Goal: Information Seeking & Learning: Learn about a topic

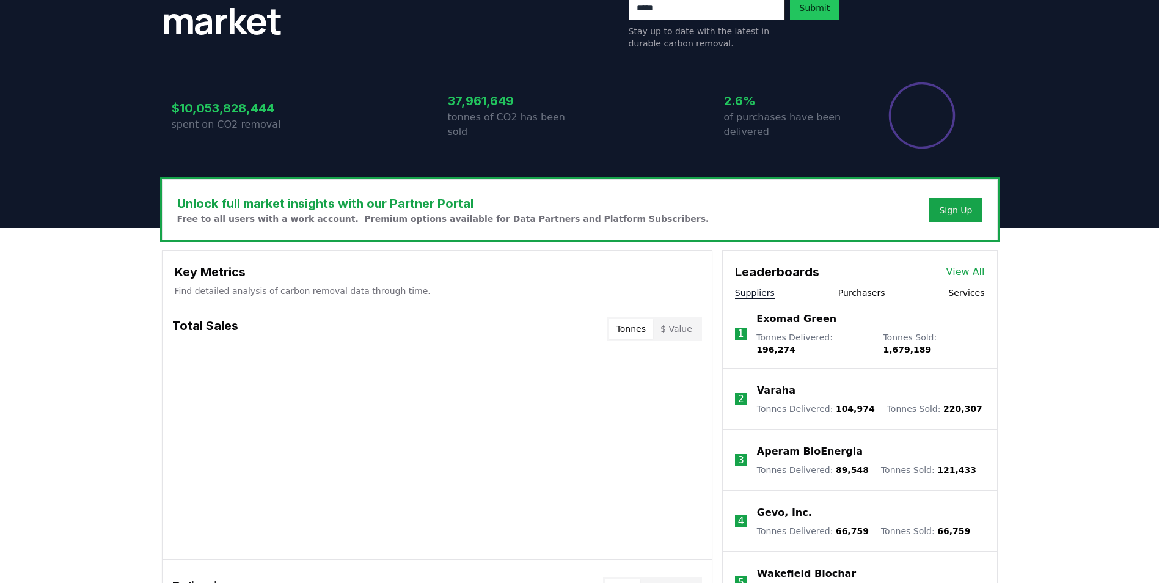
scroll to position [305, 0]
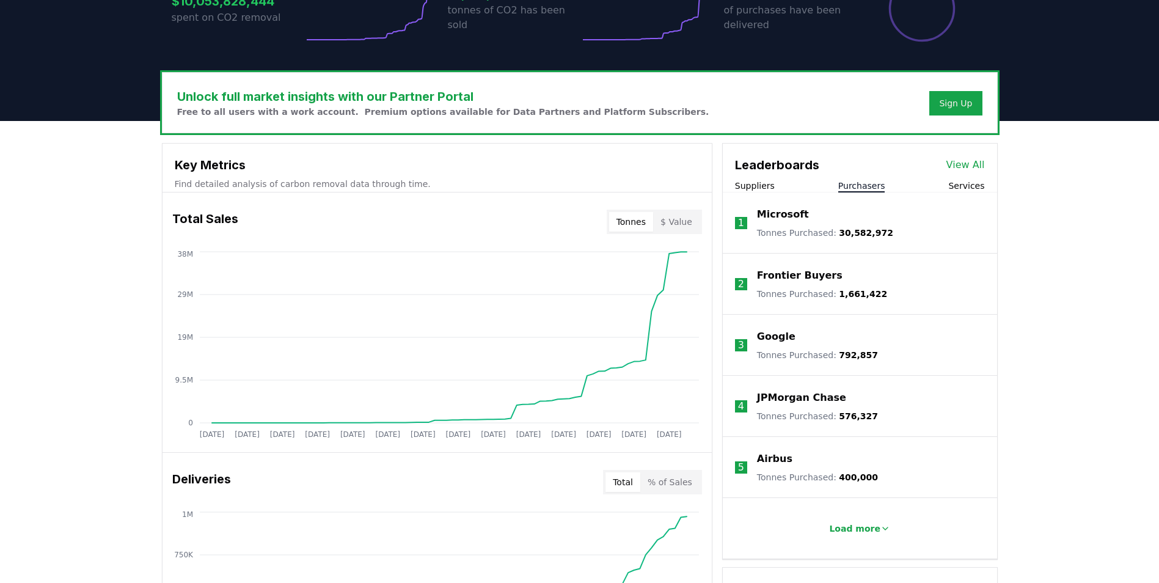
click at [857, 185] on button "Purchasers" at bounding box center [861, 186] width 47 height 12
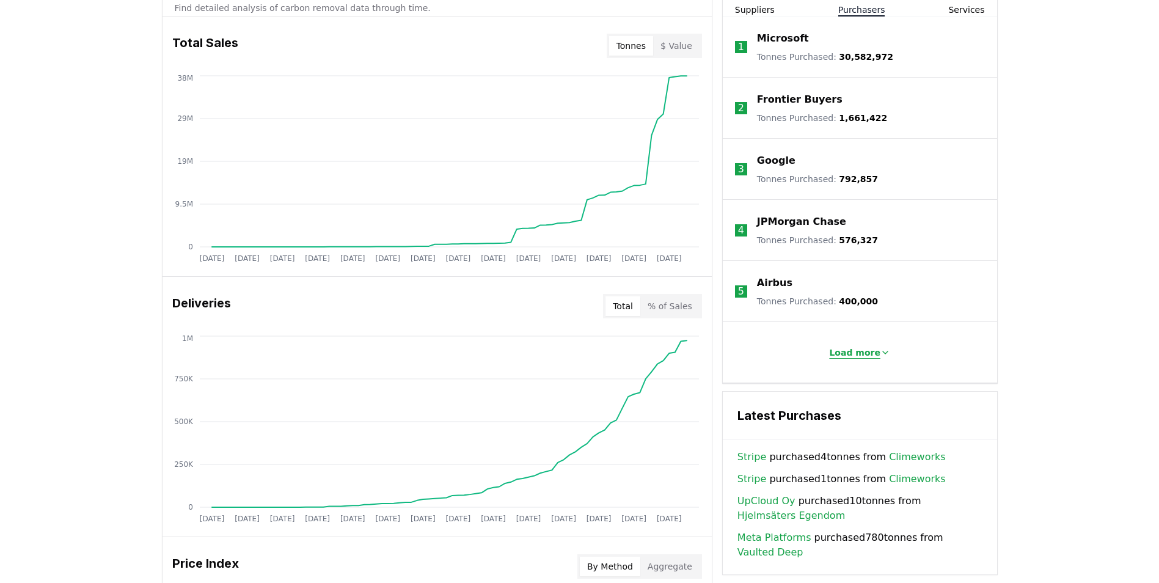
scroll to position [489, 0]
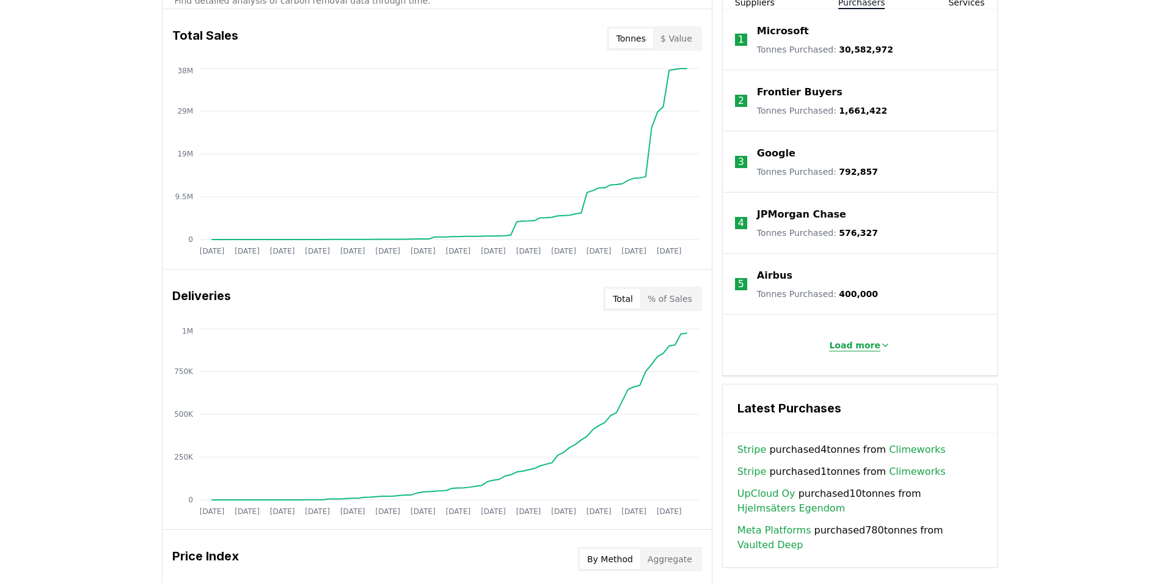
click at [853, 346] on p "Load more" at bounding box center [854, 345] width 51 height 12
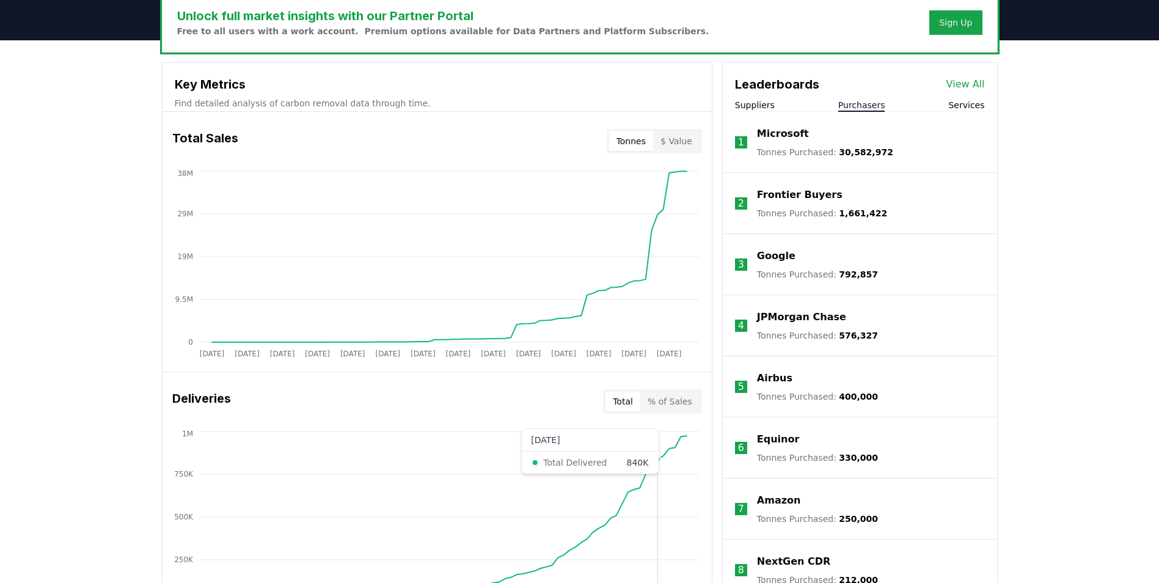
scroll to position [150, 0]
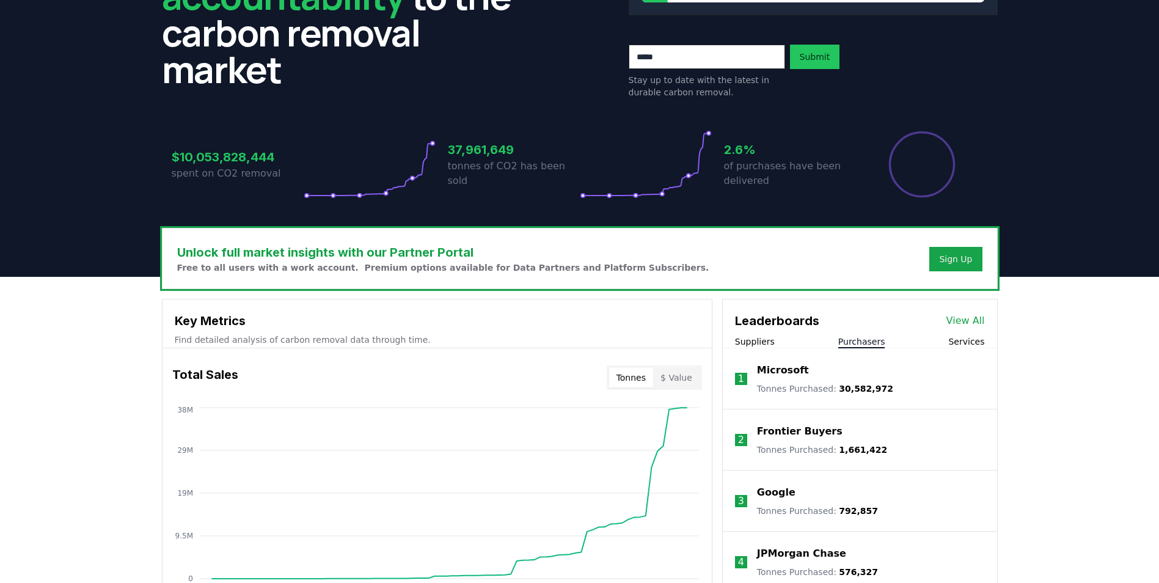
click at [964, 339] on button "Services" at bounding box center [966, 341] width 36 height 12
click at [971, 321] on link "View All" at bounding box center [965, 320] width 38 height 15
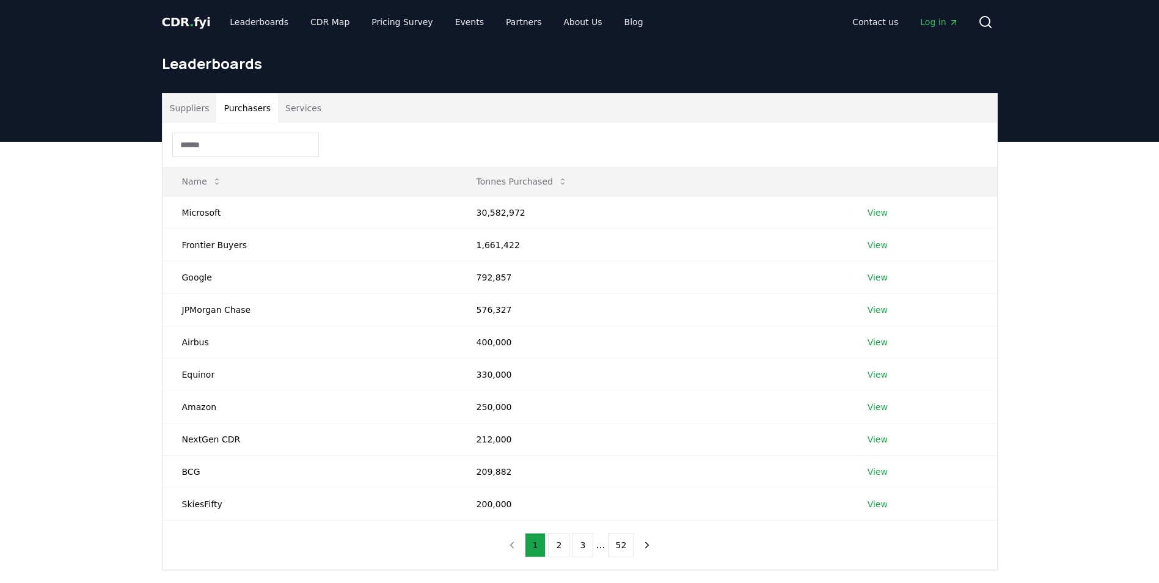
click at [241, 104] on button "Purchasers" at bounding box center [247, 107] width 62 height 29
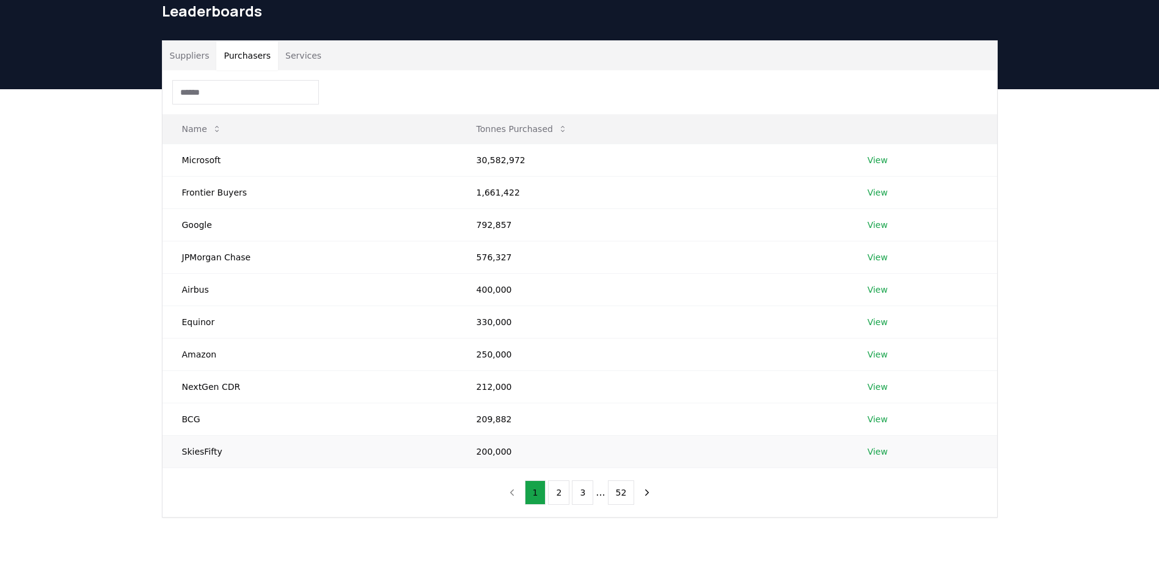
scroll to position [122, 0]
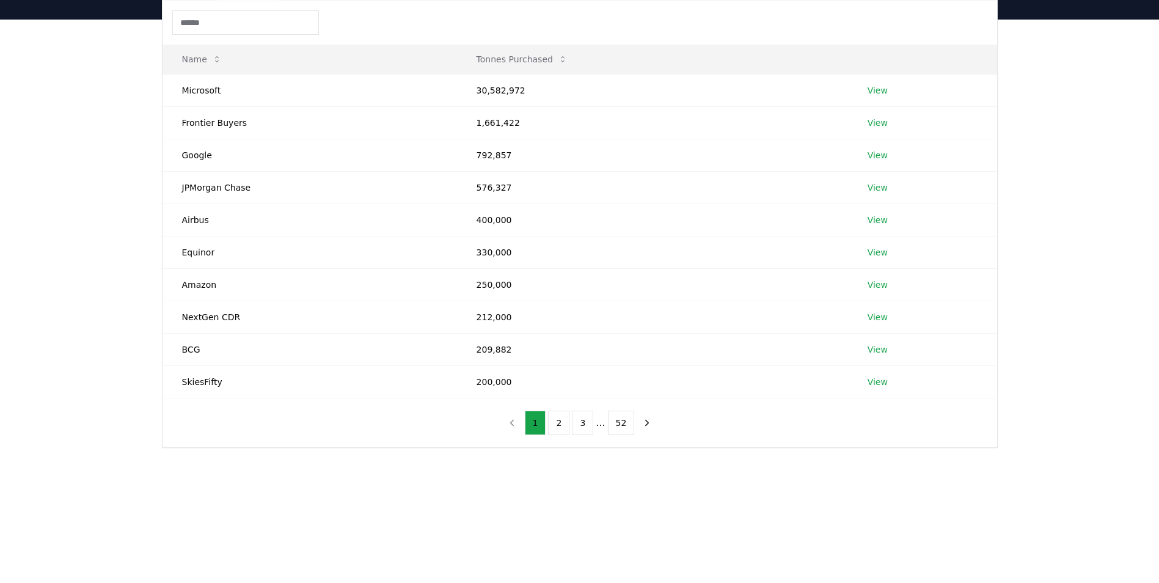
click at [565, 437] on div "1 2 3 ... 52" at bounding box center [579, 422] width 181 height 49
click at [565, 417] on button "2" at bounding box center [558, 423] width 21 height 24
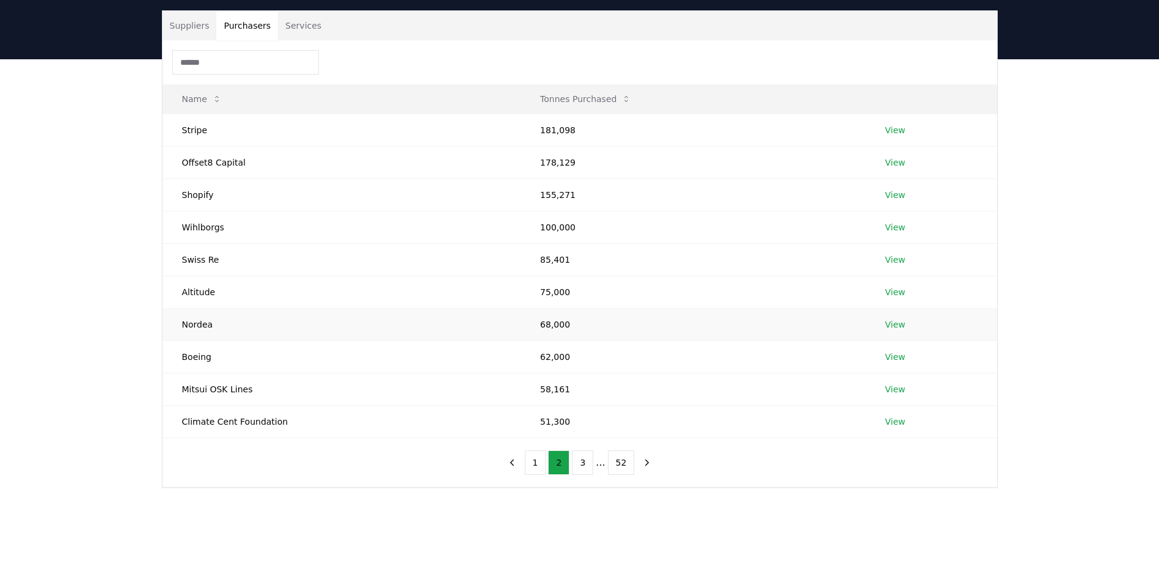
scroll to position [61, 0]
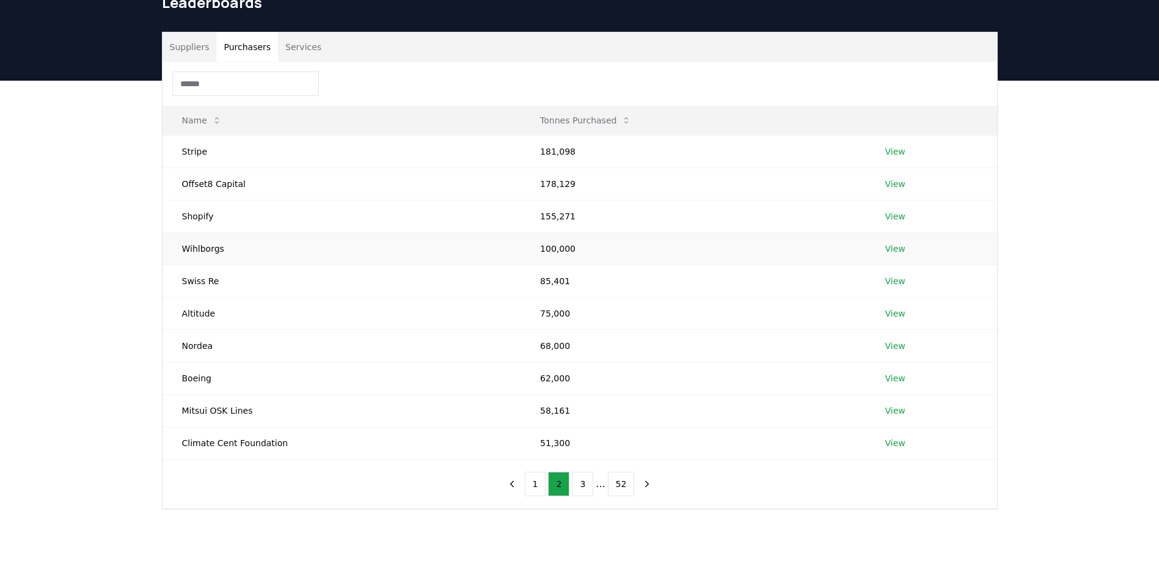
click at [203, 246] on td "Wihlborgs" at bounding box center [342, 248] width 359 height 32
copy td "Wihlborgs"
click at [200, 277] on td "Swiss Re" at bounding box center [342, 281] width 359 height 32
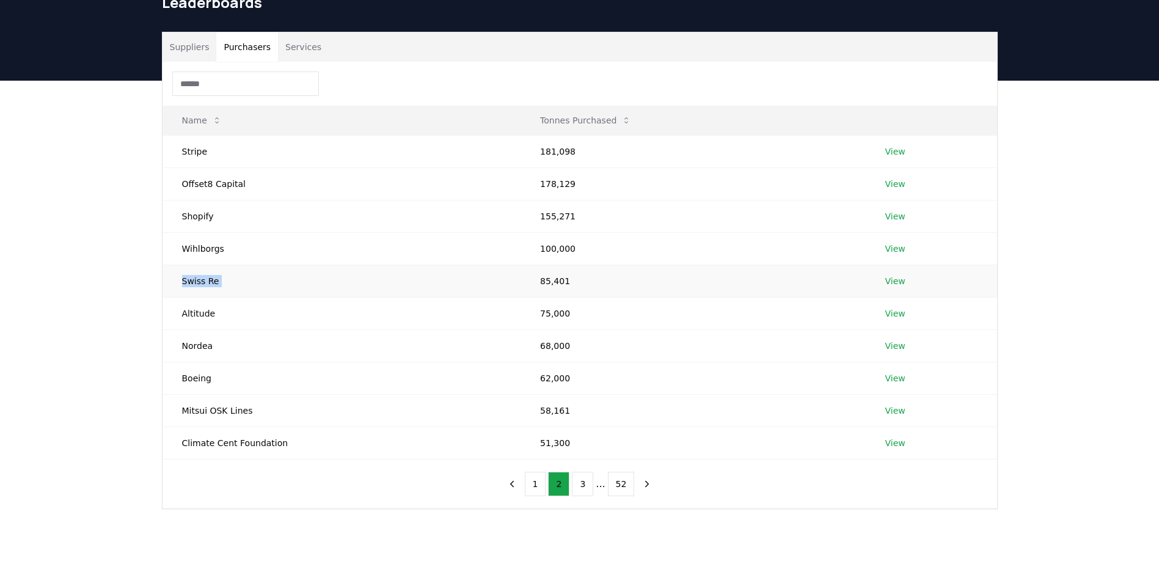
click at [200, 277] on td "Swiss Re" at bounding box center [342, 281] width 359 height 32
copy td "Swiss Re"
